Goal: Task Accomplishment & Management: Manage account settings

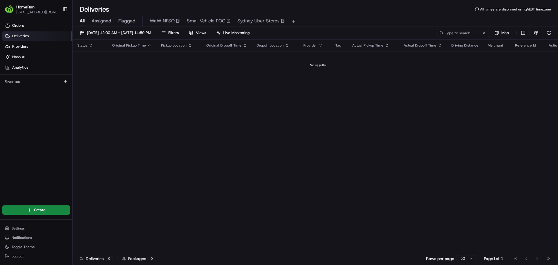
click at [122, 21] on span "Flagged" at bounding box center [126, 20] width 17 height 7
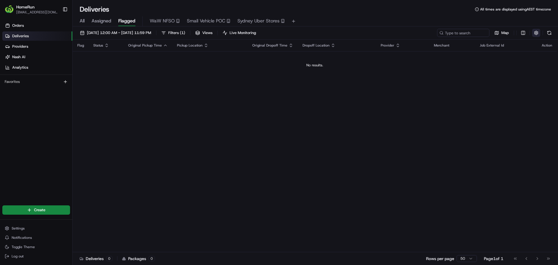
click at [537, 32] on button "button" at bounding box center [536, 33] width 8 height 8
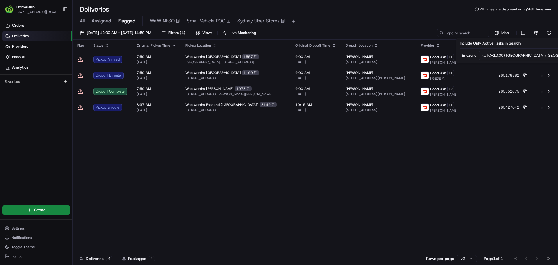
click at [407, 14] on div "All Assigned Flagged WaW NFSO Small Vehicle POC Sydney Uber Stores" at bounding box center [315, 20] width 485 height 12
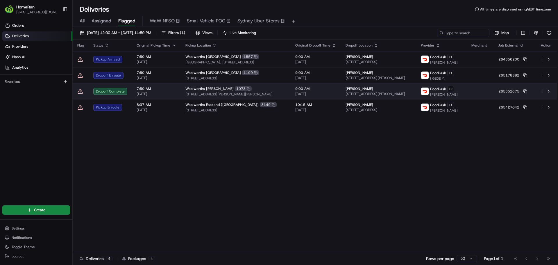
click at [161, 89] on span "7:50 AM" at bounding box center [155, 88] width 39 height 5
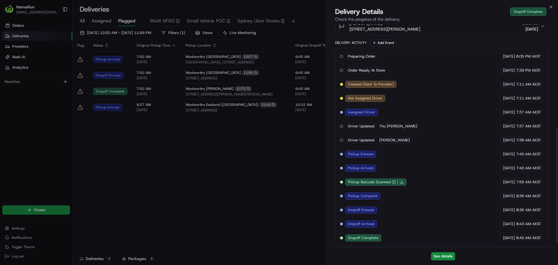
scroll to position [211, 0]
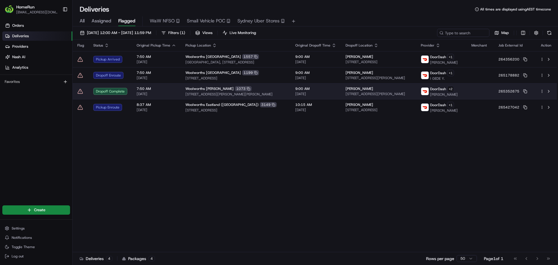
click at [80, 89] on icon at bounding box center [80, 91] width 6 height 6
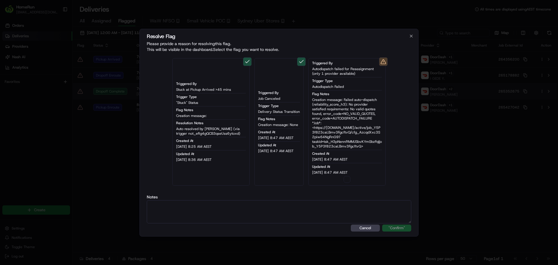
type button "on"
click at [283, 206] on textarea at bounding box center [279, 211] width 264 height 23
paste textarea "Drop off completed."
type textarea "Drop off completed."
click at [350, 179] on button "on" at bounding box center [346, 179] width 7 height 7
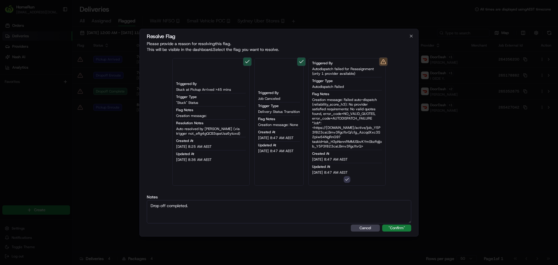
click at [400, 227] on button ""Confirm"" at bounding box center [396, 227] width 29 height 7
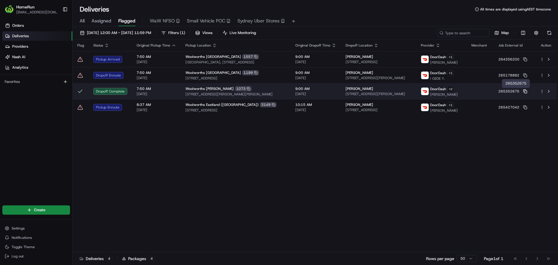
click at [527, 91] on icon at bounding box center [525, 91] width 4 height 4
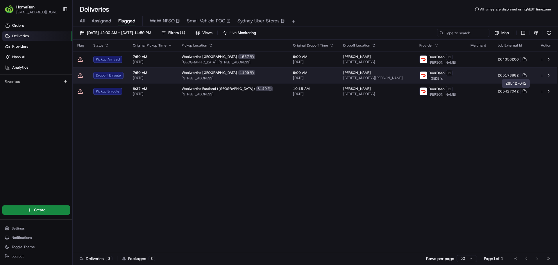
click at [138, 75] on span "7:50 AM" at bounding box center [152, 72] width 39 height 5
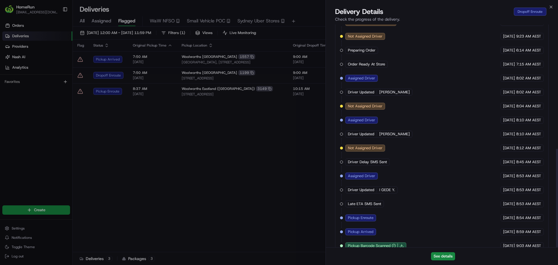
scroll to position [281, 0]
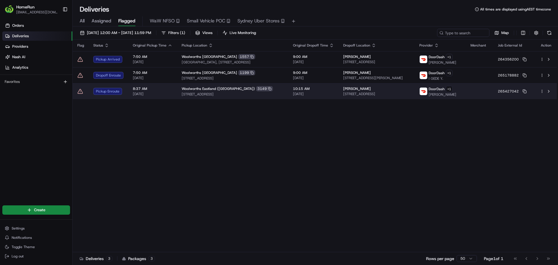
click at [127, 91] on td "Pickup Enroute" at bounding box center [108, 91] width 39 height 16
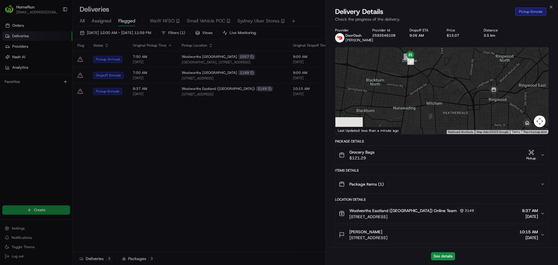
drag, startPoint x: 470, startPoint y: 106, endPoint x: 438, endPoint y: 74, distance: 45.8
click at [438, 74] on div at bounding box center [441, 90] width 213 height 87
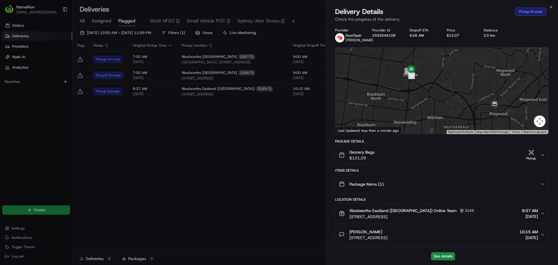
drag, startPoint x: 429, startPoint y: 72, endPoint x: 429, endPoint y: 92, distance: 20.1
click at [429, 92] on div at bounding box center [441, 90] width 213 height 87
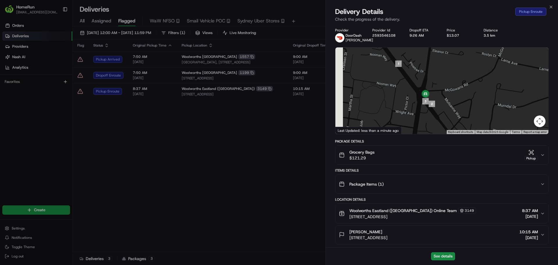
drag, startPoint x: 438, startPoint y: 121, endPoint x: 471, endPoint y: 159, distance: 50.1
click at [472, 162] on div "Provider DoorDash Yong L. Provider Id 2593546108 Dropoff ETA 9:26 AM Price $13.…" at bounding box center [441, 206] width 213 height 357
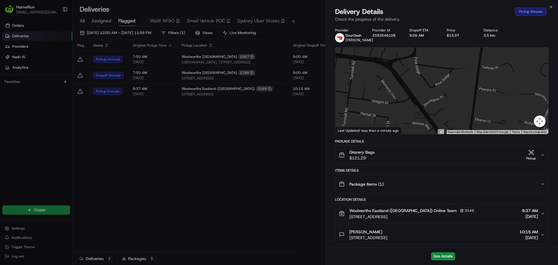
drag, startPoint x: 407, startPoint y: 102, endPoint x: 410, endPoint y: 116, distance: 14.9
click at [410, 116] on div at bounding box center [441, 90] width 213 height 87
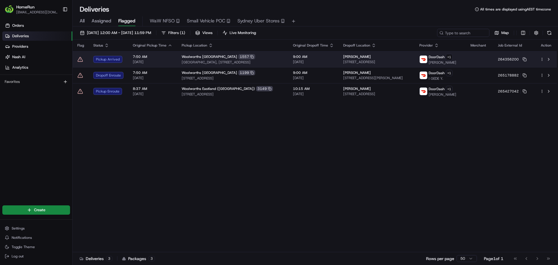
click at [152, 57] on span "7:50 AM" at bounding box center [152, 56] width 39 height 5
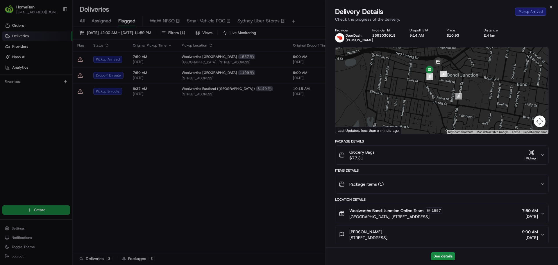
drag, startPoint x: 429, startPoint y: 68, endPoint x: 424, endPoint y: 136, distance: 68.1
click at [425, 137] on div "Provider DoorDash Damini P. Provider Id 2593030918 Dropoff ETA 9:14 AM Price $1…" at bounding box center [441, 227] width 213 height 398
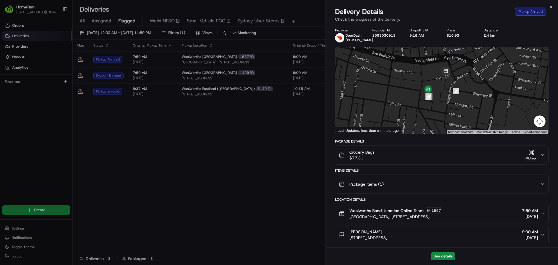
drag, startPoint x: 448, startPoint y: 120, endPoint x: 434, endPoint y: 92, distance: 31.7
click at [434, 92] on div at bounding box center [441, 90] width 213 height 87
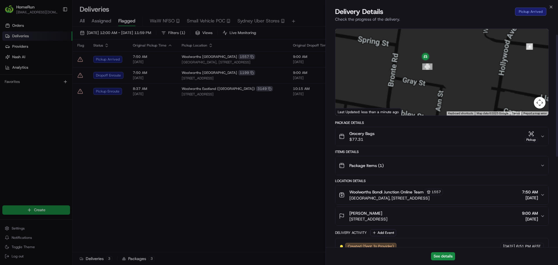
scroll to position [29, 0]
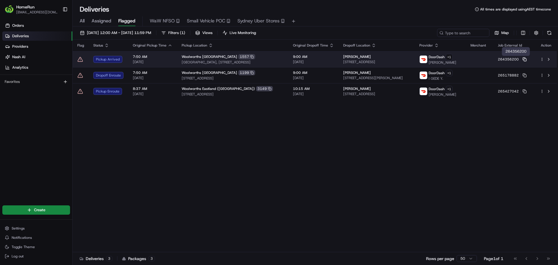
click at [526, 57] on icon at bounding box center [524, 59] width 4 height 4
click at [79, 59] on icon at bounding box center [80, 59] width 5 height 4
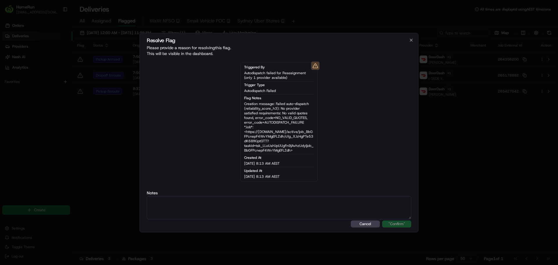
type textarea "264356200"
click at [309, 194] on label "Notes" at bounding box center [279, 192] width 264 height 4
drag, startPoint x: 310, startPoint y: 202, endPoint x: 313, endPoint y: 200, distance: 3.8
click at [310, 201] on textarea at bounding box center [279, 207] width 264 height 23
paste textarea "Driver awaiting collection at store."
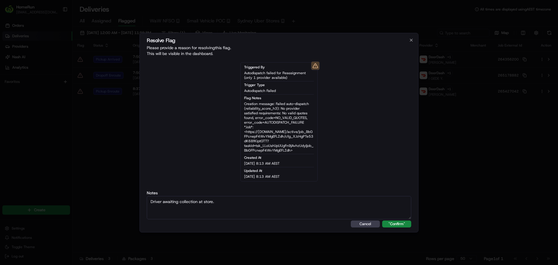
type textarea "Driver awaiting collection at store."
click at [382, 220] on button ""Confirm"" at bounding box center [396, 223] width 29 height 7
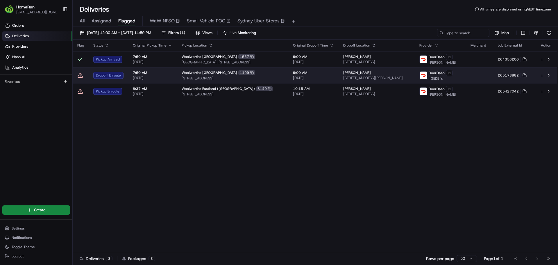
click at [88, 75] on td at bounding box center [81, 75] width 16 height 16
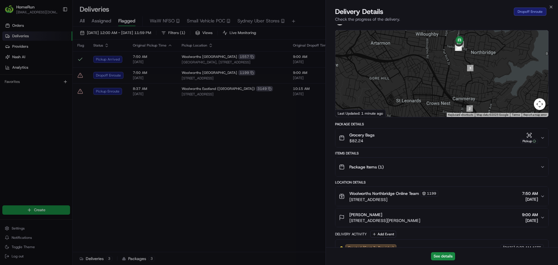
scroll to position [87, 0]
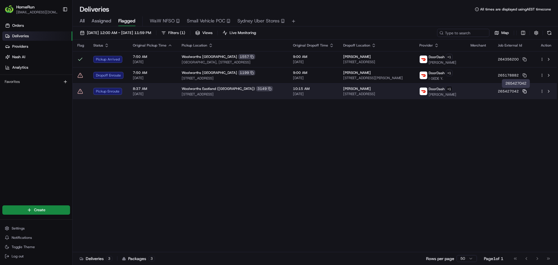
click at [526, 91] on icon at bounding box center [524, 91] width 4 height 4
click at [182, 90] on span "Woolworths Eastland (Victoria)" at bounding box center [217, 88] width 73 height 5
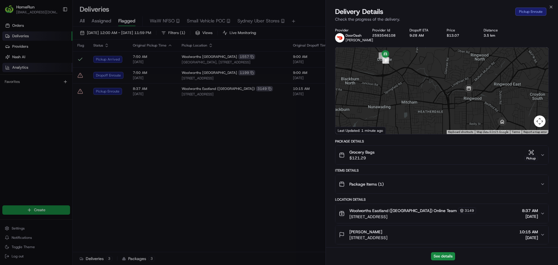
drag, startPoint x: 174, startPoint y: 117, endPoint x: 47, endPoint y: 70, distance: 135.0
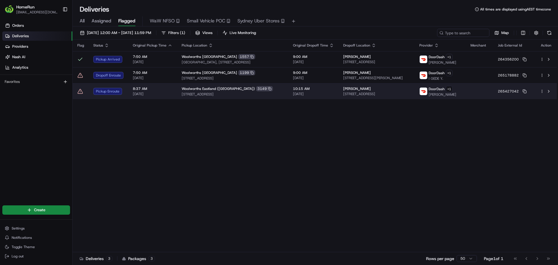
click at [79, 90] on icon at bounding box center [80, 91] width 6 height 6
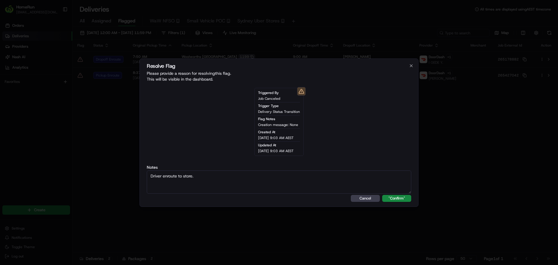
type textarea "Driver enroute to store."
click at [382, 195] on button ""Confirm"" at bounding box center [396, 198] width 29 height 7
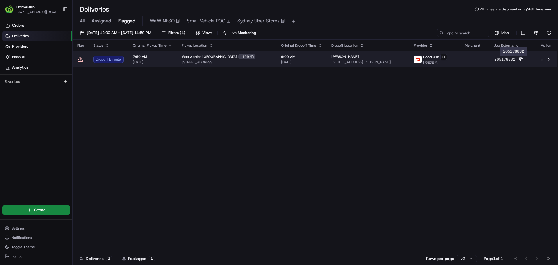
click at [523, 59] on icon at bounding box center [521, 59] width 4 height 4
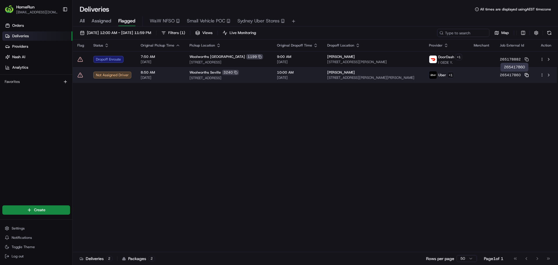
click at [528, 75] on icon at bounding box center [526, 75] width 4 height 4
click at [550, 75] on button at bounding box center [548, 74] width 7 height 7
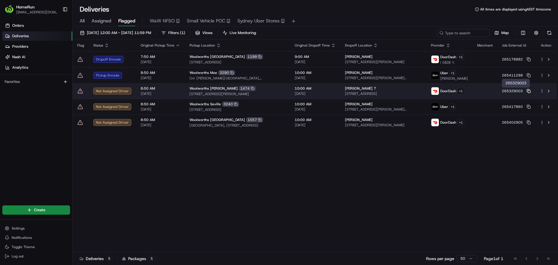
click at [528, 90] on icon at bounding box center [528, 91] width 4 height 4
click at [549, 91] on button at bounding box center [548, 90] width 7 height 7
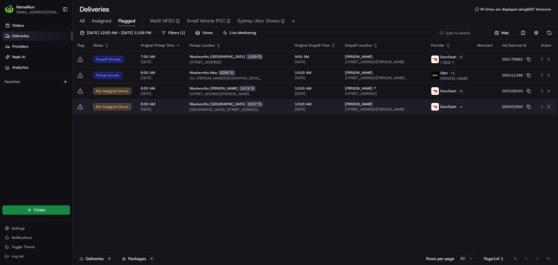
click at [551, 106] on button at bounding box center [548, 106] width 7 height 7
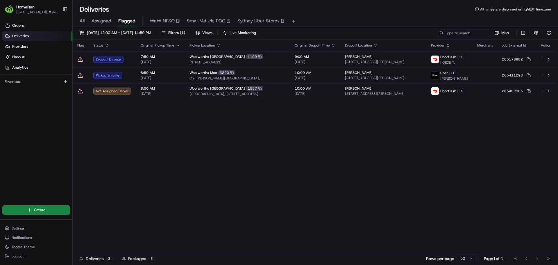
click at [527, 105] on div "Flag Status Original Pickup Time Pickup Location Original Dropoff Time Dropoff …" at bounding box center [315, 145] width 484 height 212
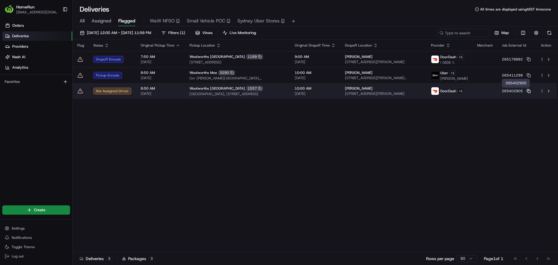
click at [528, 90] on icon at bounding box center [528, 91] width 4 height 4
click at [79, 90] on icon at bounding box center [80, 91] width 6 height 6
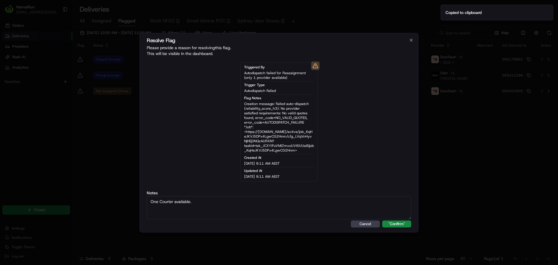
type textarea "One Courier available."
click at [382, 220] on button ""Confirm"" at bounding box center [396, 223] width 29 height 7
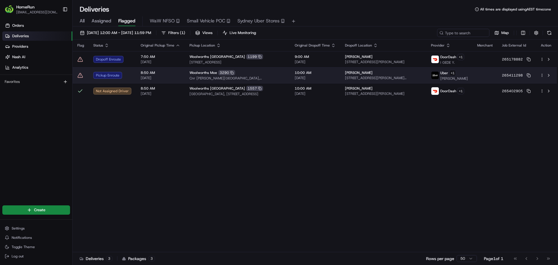
click at [159, 76] on span "[DATE]" at bounding box center [160, 77] width 39 height 5
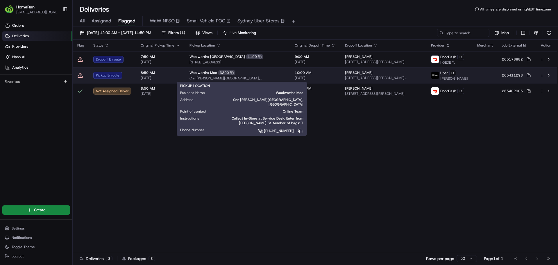
click at [189, 73] on span "Woolworths Moe" at bounding box center [203, 72] width 28 height 5
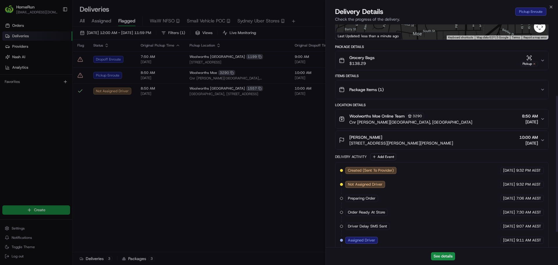
scroll to position [141, 0]
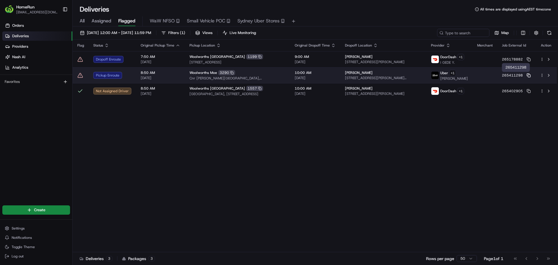
click at [528, 76] on icon at bounding box center [528, 75] width 4 height 4
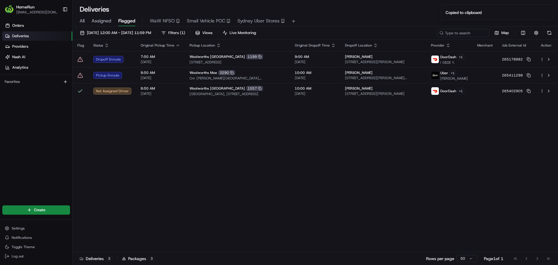
drag, startPoint x: 82, startPoint y: 73, endPoint x: 735, endPoint y: 172, distance: 660.2
click at [557, 172] on html "HomeRun jdisibio1@woolworths.com.au Toggle Sidebar Orders Deliveries Providers …" at bounding box center [279, 132] width 558 height 265
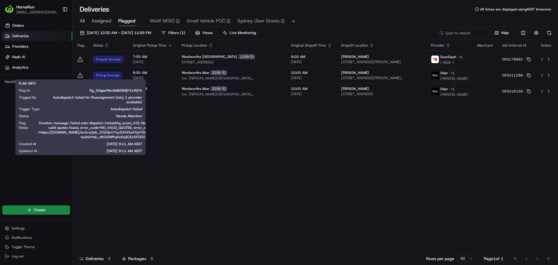
click at [196, 138] on div "Flag Status Original Pickup Time Pickup Location Original Dropoff Time Dropoff …" at bounding box center [315, 145] width 484 height 212
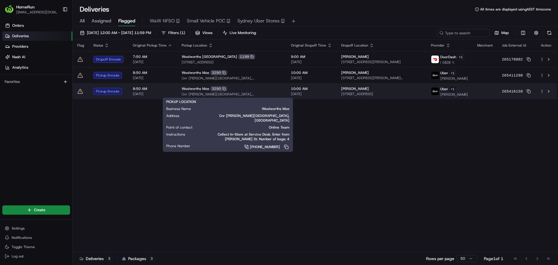
click at [254, 90] on div "Woolworths Moe 3290" at bounding box center [231, 88] width 100 height 5
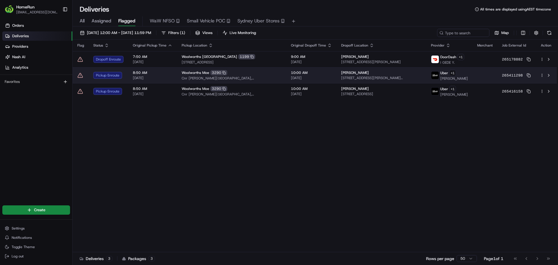
click at [261, 71] on div "Woolworths Moe 3290" at bounding box center [231, 72] width 100 height 5
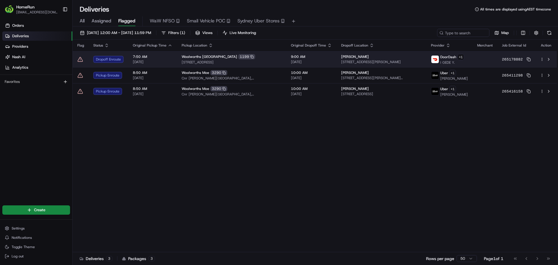
click at [152, 63] on span "[DATE]" at bounding box center [152, 62] width 39 height 5
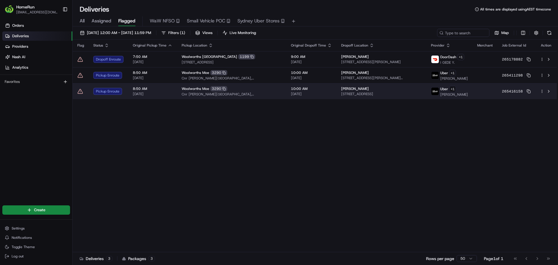
click at [396, 97] on td "Eleanor Somerville 48 Eastern Ave, Newborough, VIC 3825, AU" at bounding box center [381, 91] width 90 height 16
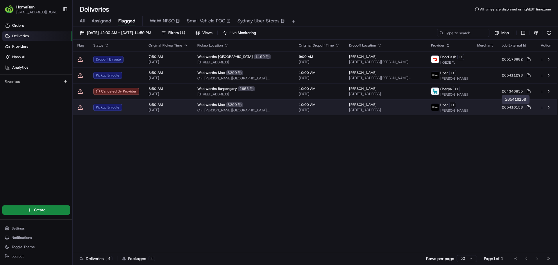
click at [529, 108] on rect at bounding box center [529, 107] width 2 height 2
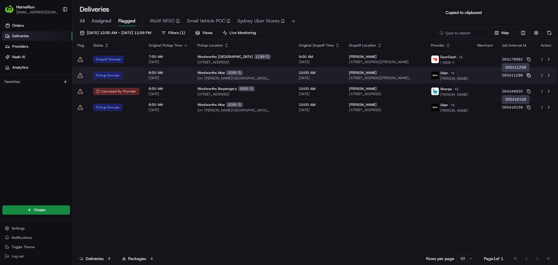
click at [528, 74] on rect at bounding box center [529, 75] width 2 height 2
drag, startPoint x: 79, startPoint y: 107, endPoint x: 79, endPoint y: 76, distance: 31.4
click at [79, 76] on tbody "Dropoff Enroute 7:50 AM 19/08/2025 Woolworths Northbridge 1199 79-113 Sailors B…" at bounding box center [315, 83] width 484 height 64
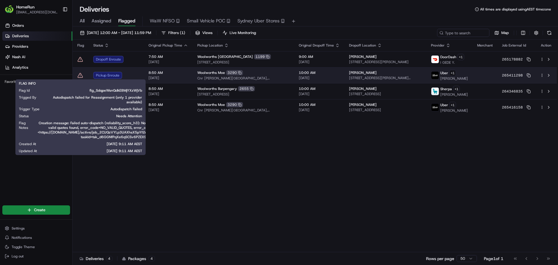
click at [79, 74] on icon at bounding box center [80, 75] width 5 height 4
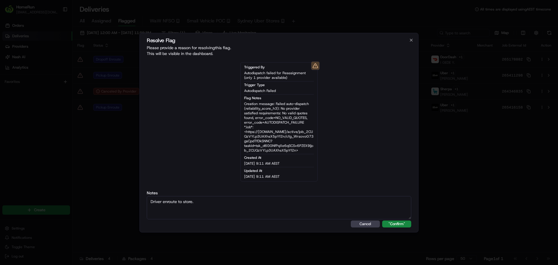
type textarea "Driver enroute to store."
click at [382, 220] on button ""Confirm"" at bounding box center [396, 223] width 29 height 7
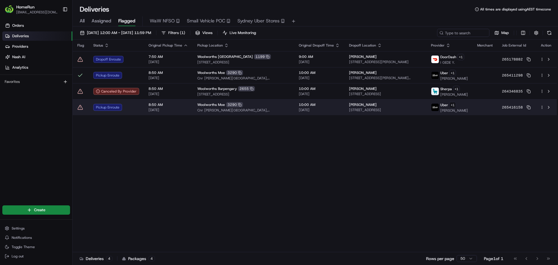
click at [81, 106] on icon at bounding box center [80, 107] width 6 height 6
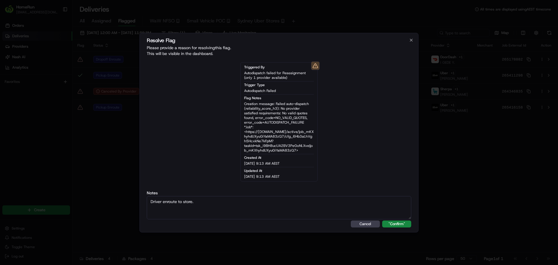
type textarea "Driver enroute to store."
click at [382, 220] on button ""Confirm"" at bounding box center [396, 223] width 29 height 7
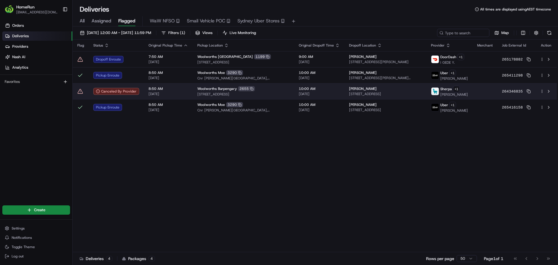
click at [171, 86] on span "8:50 AM" at bounding box center [167, 88] width 39 height 5
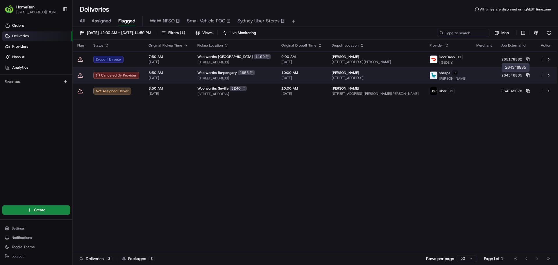
click at [529, 74] on rect at bounding box center [528, 75] width 2 height 2
click at [546, 74] on button at bounding box center [548, 75] width 7 height 7
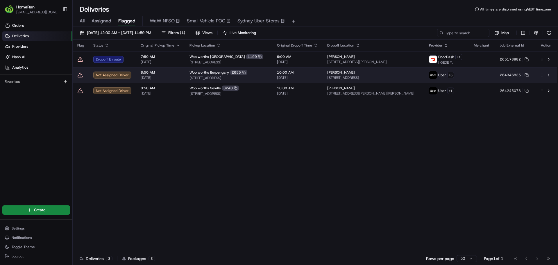
click at [80, 73] on icon at bounding box center [80, 75] width 5 height 4
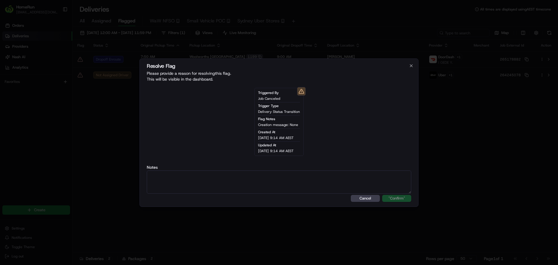
click at [269, 175] on textarea at bounding box center [279, 181] width 264 height 23
paste textarea "Reassigned Courier."
type textarea "Reassigned Courier."
click at [400, 197] on button ""Confirm"" at bounding box center [396, 198] width 29 height 7
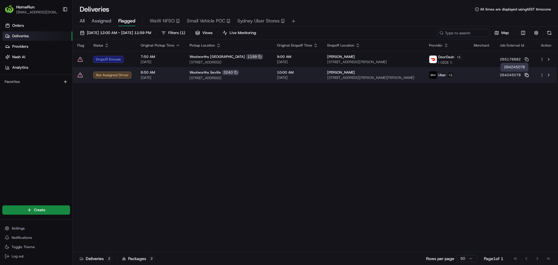
click at [524, 75] on icon at bounding box center [526, 75] width 4 height 4
click at [155, 73] on span "8:50 AM" at bounding box center [160, 72] width 39 height 5
click at [549, 74] on button at bounding box center [548, 74] width 7 height 7
click at [78, 75] on icon at bounding box center [80, 75] width 6 height 6
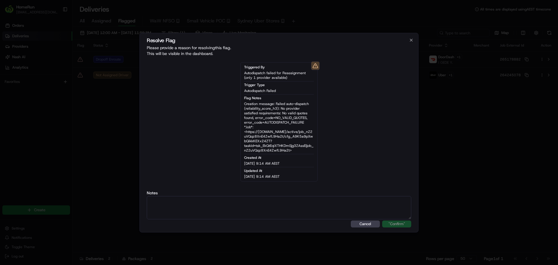
click at [276, 205] on textarea at bounding box center [279, 207] width 264 height 23
paste textarea "One Courier available."
type textarea "One Courier available."
click at [382, 220] on button ""Confirm"" at bounding box center [396, 223] width 29 height 7
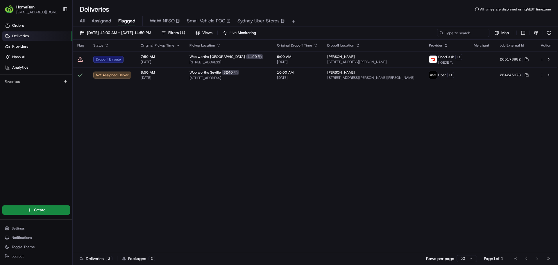
click at [255, 124] on div "Flag Status Original Pickup Time Pickup Location Original Dropoff Time Dropoff …" at bounding box center [315, 145] width 484 height 212
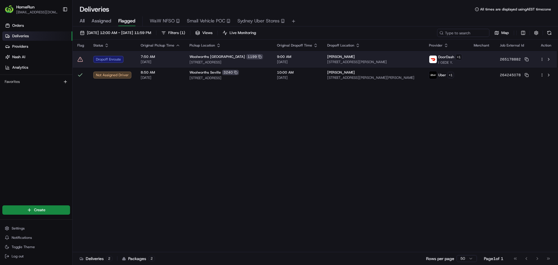
click at [174, 58] on span "7:50 AM" at bounding box center [160, 56] width 39 height 5
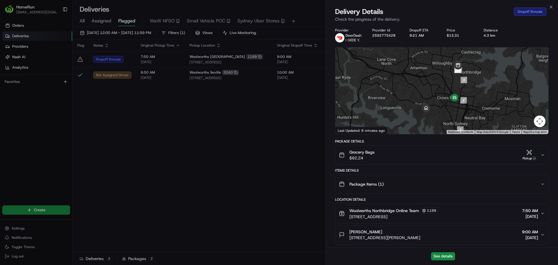
drag, startPoint x: 174, startPoint y: 58, endPoint x: 73, endPoint y: 58, distance: 100.5
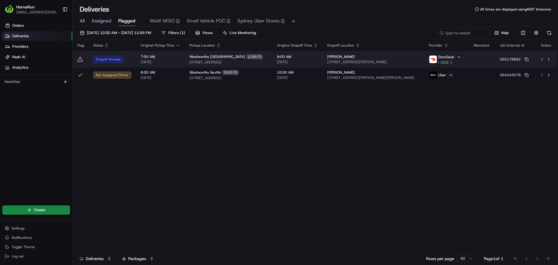
click at [79, 59] on icon at bounding box center [80, 59] width 5 height 4
click at [527, 59] on icon at bounding box center [526, 59] width 4 height 4
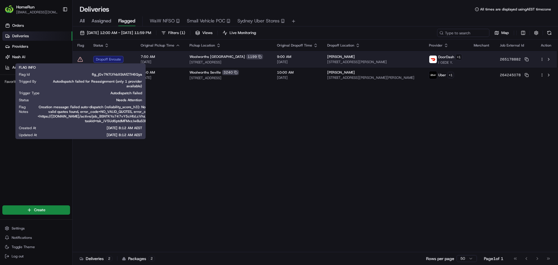
click at [80, 60] on icon at bounding box center [80, 59] width 6 height 6
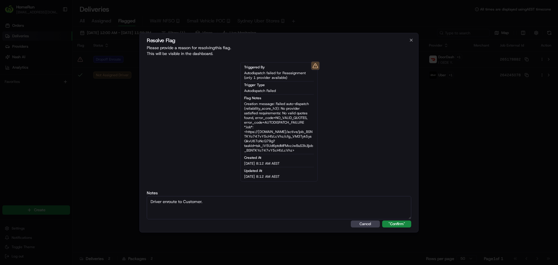
type textarea "Driver enroute to Customer."
click at [382, 220] on button ""Confirm"" at bounding box center [396, 223] width 29 height 7
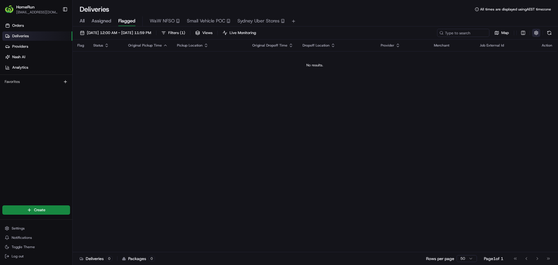
click at [535, 32] on button "button" at bounding box center [536, 33] width 8 height 8
click at [534, 32] on button "button" at bounding box center [536, 33] width 8 height 8
click at [176, 193] on div "Flag Status Original Pickup Time Pickup Location Original Dropoff Time Dropoff …" at bounding box center [315, 145] width 484 height 212
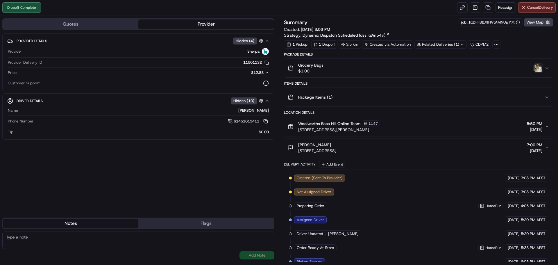
click at [182, 159] on div "Provider Details Hidden ( 4 ) Provider Sherpa Provider Delivery ID 11501132 Cop…" at bounding box center [138, 120] width 272 height 174
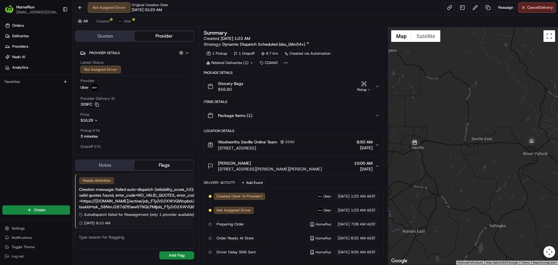
click at [115, 41] on div "Quotes Provider" at bounding box center [134, 36] width 119 height 12
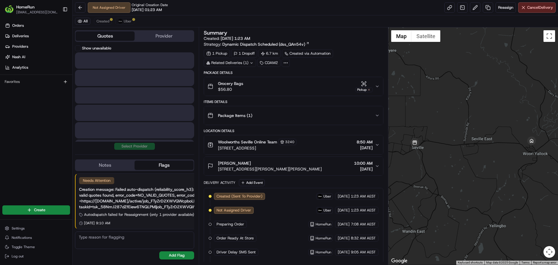
click at [115, 40] on button "Quotes" at bounding box center [104, 35] width 59 height 9
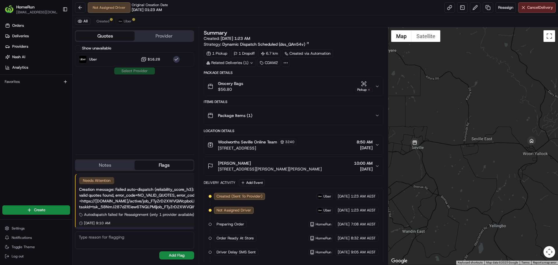
drag, startPoint x: 128, startPoint y: 226, endPoint x: 136, endPoint y: 221, distance: 9.7
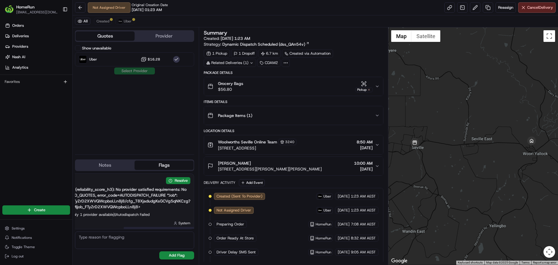
drag, startPoint x: 118, startPoint y: 227, endPoint x: 185, endPoint y: 224, distance: 67.1
click at [185, 226] on div at bounding box center [182, 227] width 118 height 2
click at [182, 179] on button "Resolve" at bounding box center [178, 180] width 24 height 7
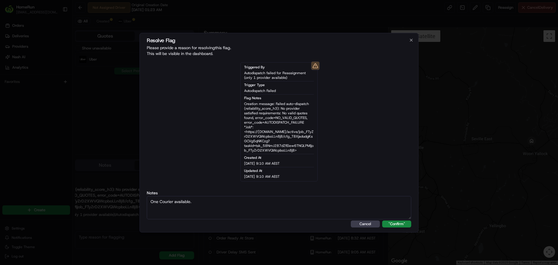
type textarea "One Courier available."
click at [382, 220] on button ""Confirm"" at bounding box center [396, 223] width 29 height 7
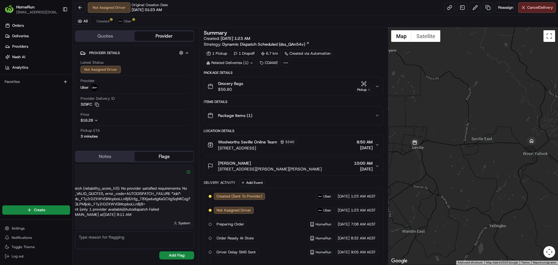
scroll to position [0, 73]
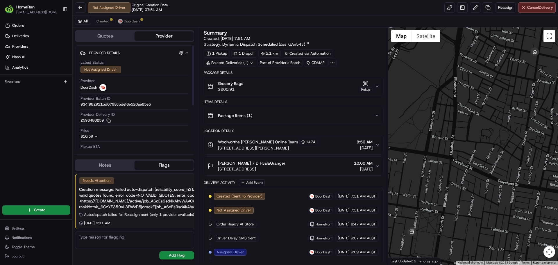
click at [107, 39] on button "Quotes" at bounding box center [104, 35] width 59 height 9
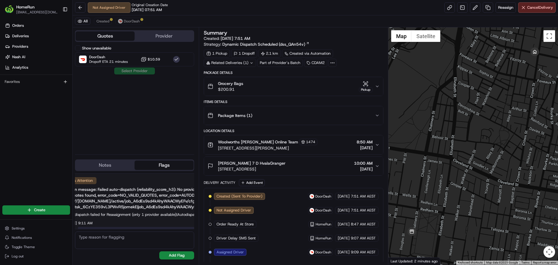
scroll to position [0, 80]
drag, startPoint x: 131, startPoint y: 192, endPoint x: 189, endPoint y: 194, distance: 57.8
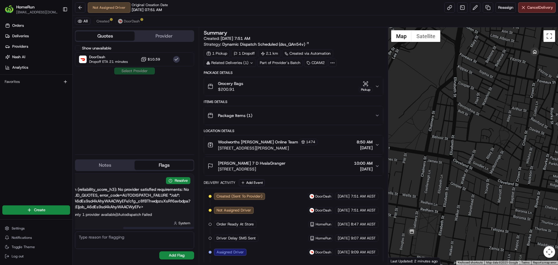
scroll to position [0, 53]
drag, startPoint x: 169, startPoint y: 197, endPoint x: 98, endPoint y: 190, distance: 71.2
drag, startPoint x: 100, startPoint y: 198, endPoint x: 162, endPoint y: 197, distance: 61.9
click at [181, 181] on button "Resolve" at bounding box center [178, 180] width 24 height 7
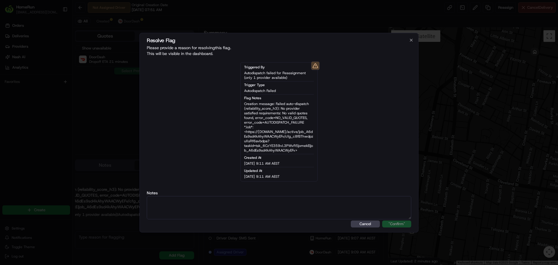
click at [205, 207] on textarea at bounding box center [279, 207] width 264 height 23
paste textarea "One Courier available."
type textarea "One Courier available."
click at [406, 224] on button ""Confirm"" at bounding box center [396, 223] width 29 height 7
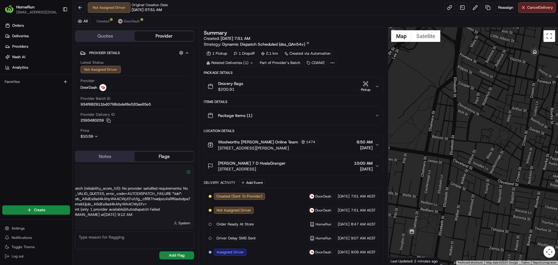
scroll to position [0, 71]
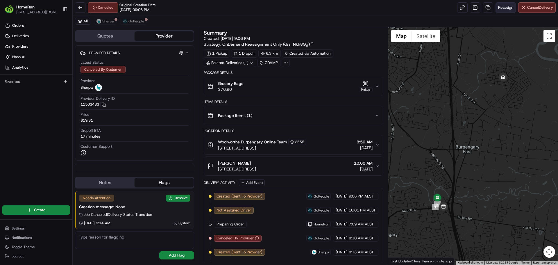
click at [498, 6] on span "Reassign" at bounding box center [505, 7] width 15 height 5
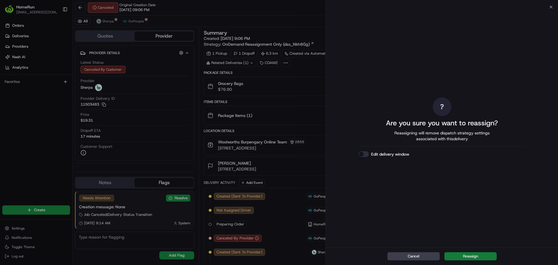
click at [472, 255] on button "Reassign" at bounding box center [470, 256] width 52 height 8
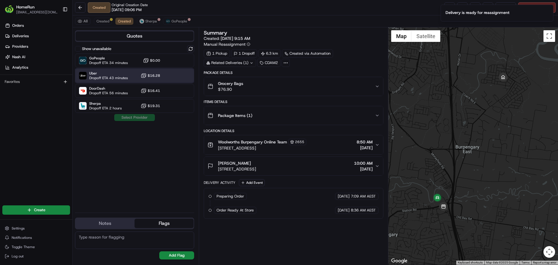
click at [104, 76] on span "Dropoff ETA 43 minutes" at bounding box center [108, 77] width 39 height 5
click at [134, 117] on button "Assign Provider" at bounding box center [134, 117] width 41 height 7
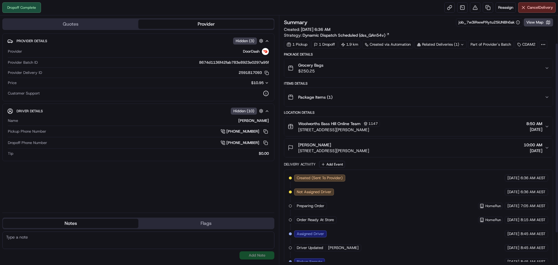
scroll to position [78, 0]
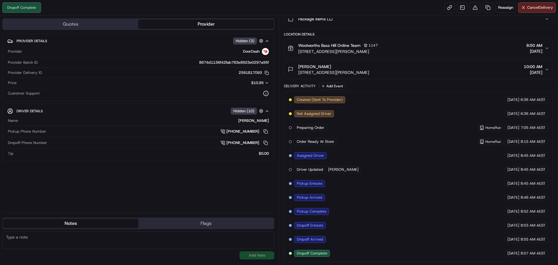
click at [507, 254] on span "[DATE]" at bounding box center [513, 252] width 12 height 5
drag, startPoint x: 496, startPoint y: 254, endPoint x: 546, endPoint y: 252, distance: 50.9
click at [546, 252] on div "[DATE] 8:57 AM AEST" at bounding box center [525, 252] width 43 height 7
copy div "[DATE] 8:57 AM AEST"
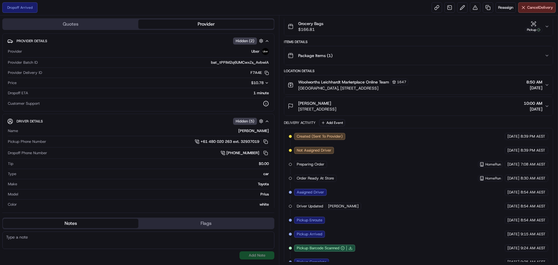
scroll to position [78, 0]
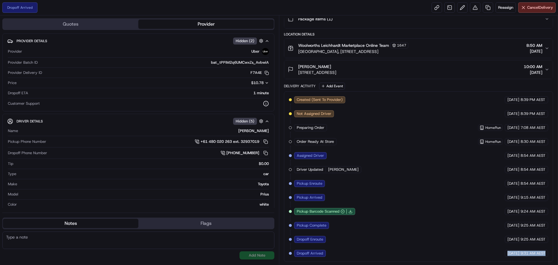
drag, startPoint x: 496, startPoint y: 256, endPoint x: 549, endPoint y: 251, distance: 53.3
click at [549, 251] on div "Created (Sent To Provider) Uber [DATE] 8:39 PM AEST Not Assigned Driver Uber [D…" at bounding box center [418, 176] width 269 height 170
copy div "[DATE] 9:31 AM AEST"
